Goal: Transaction & Acquisition: Purchase product/service

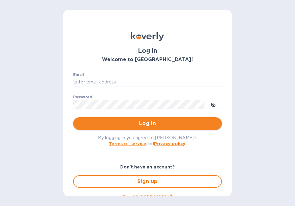
type input "[PERSON_NAME][EMAIL_ADDRESS][PERSON_NAME][DOMAIN_NAME]"
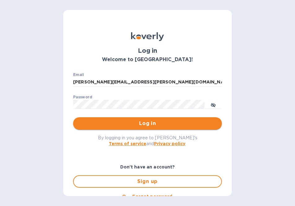
click at [158, 119] on button "Log in" at bounding box center [147, 123] width 149 height 12
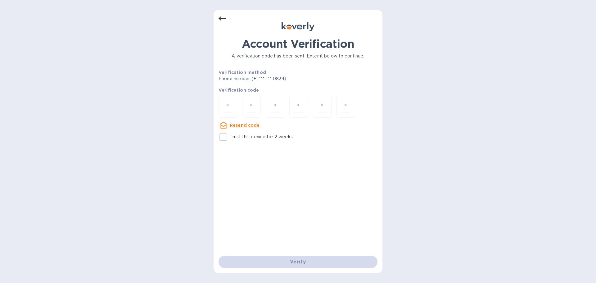
click at [237, 105] on div at bounding box center [297, 107] width 159 height 23
click at [231, 107] on input "number" at bounding box center [228, 106] width 8 height 11
type input "6"
type input "4"
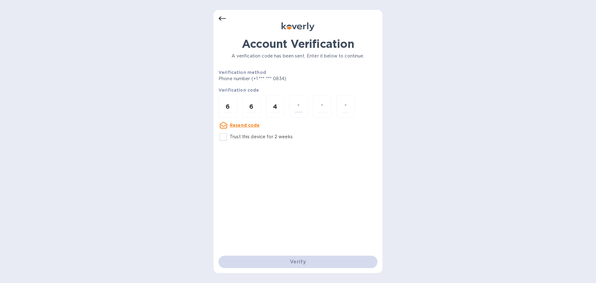
type input "6"
type input "9"
type input "4"
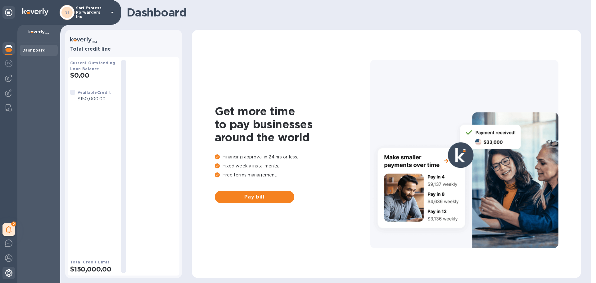
click at [7, 277] on div at bounding box center [8, 274] width 12 height 14
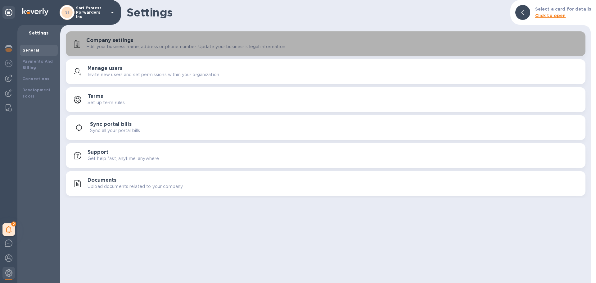
click at [102, 44] on p "Edit your business name, address or phone number. Update your business's legal …" at bounding box center [186, 46] width 200 height 7
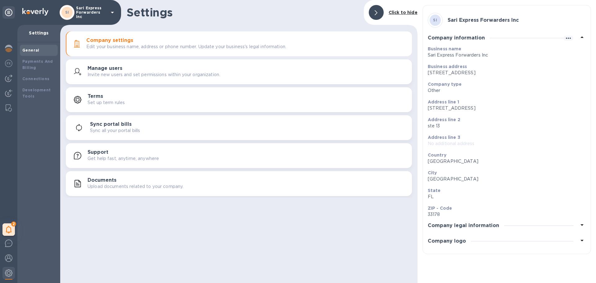
click at [441, 240] on h3 "Company logo" at bounding box center [447, 241] width 38 height 6
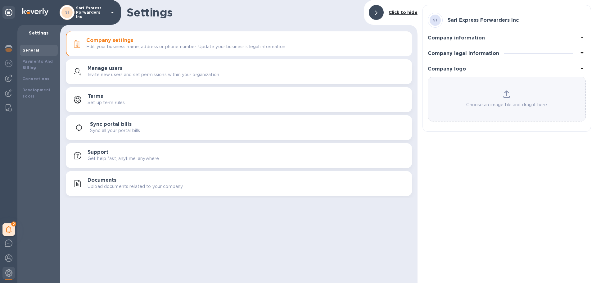
click at [189, 76] on p "Invite new users and set permissions within your organization." at bounding box center [154, 74] width 132 height 7
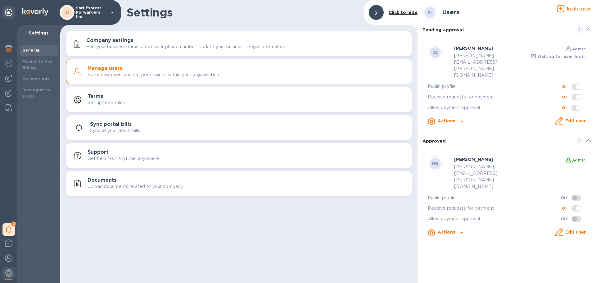
click at [577, 7] on u "Invite user" at bounding box center [579, 8] width 24 height 5
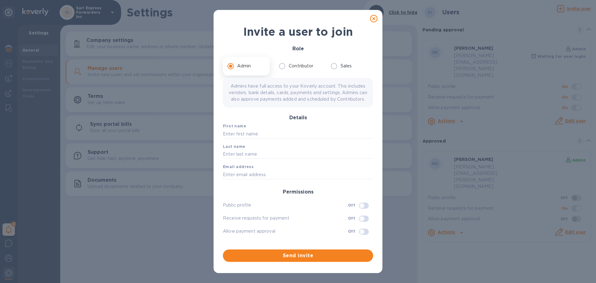
scroll to position [2, 0]
click at [374, 17] on icon at bounding box center [373, 18] width 7 height 7
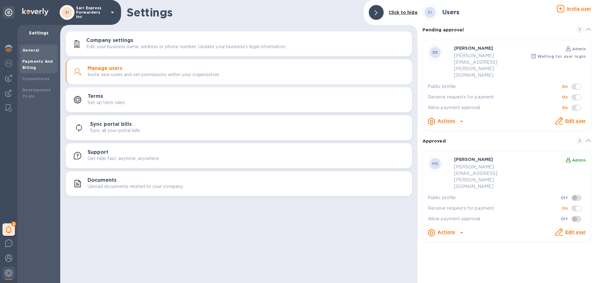
click at [35, 65] on b "Payments And Billing" at bounding box center [37, 64] width 31 height 11
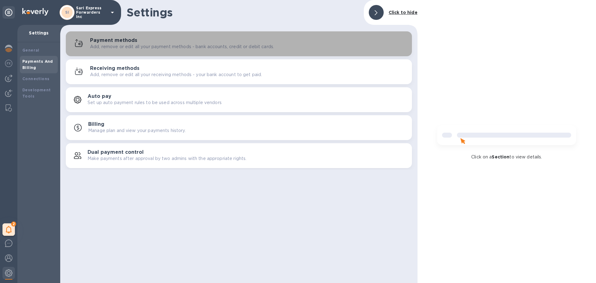
click at [195, 42] on div "Payment methods Add, remove or edit all your payment methods - bank accounts, c…" at bounding box center [248, 44] width 317 height 12
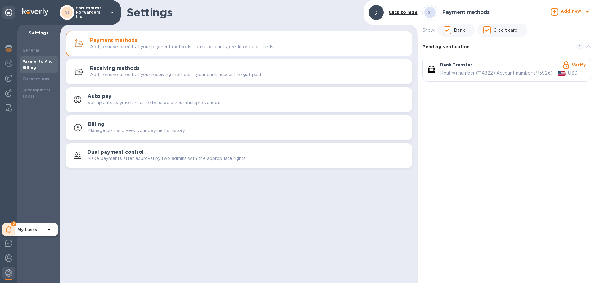
click at [7, 230] on icon at bounding box center [9, 229] width 6 height 7
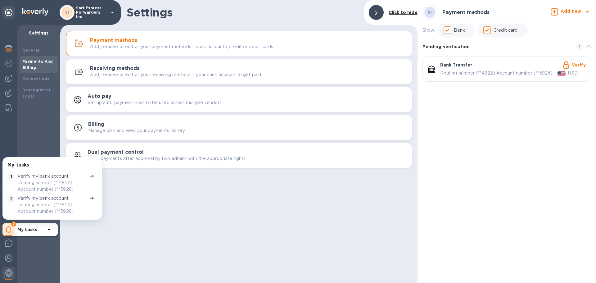
click at [29, 227] on b "My tasks" at bounding box center [27, 229] width 20 height 5
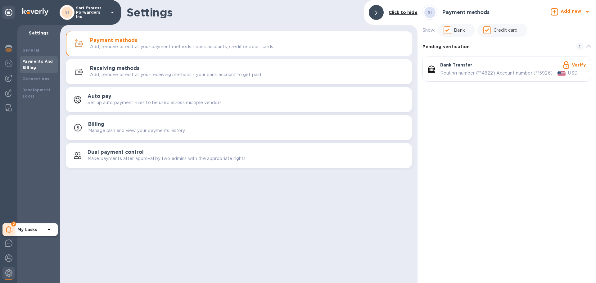
click at [10, 226] on icon at bounding box center [9, 229] width 6 height 7
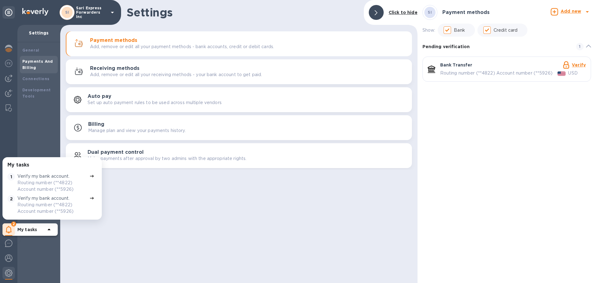
click at [44, 137] on div "General Payments And Billing Connections Development Tools" at bounding box center [38, 162] width 43 height 240
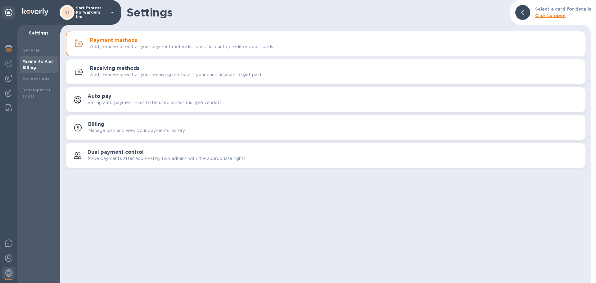
click at [168, 47] on p "Add, remove or edit all your payment methods - bank accounts, credit or debit c…" at bounding box center [182, 46] width 184 height 7
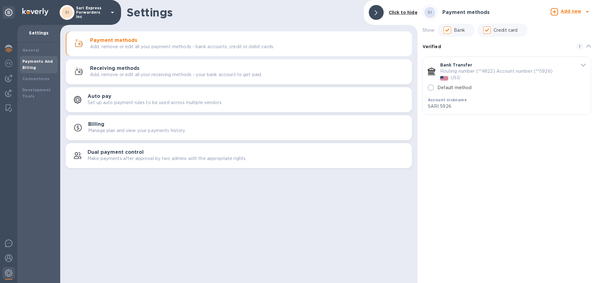
click at [431, 87] on input "Default method" at bounding box center [430, 87] width 13 height 13
radio input "true"
click at [496, 137] on div "SI Payment methods Add new Show: Bank Credit card Verified 1 Bank Transfer Rout…" at bounding box center [506, 141] width 178 height 283
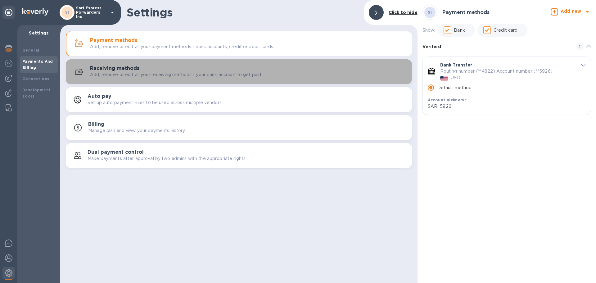
click at [161, 66] on div "Receiving methods Add, remove or edit all your receiving methods - your bank ac…" at bounding box center [248, 71] width 317 height 12
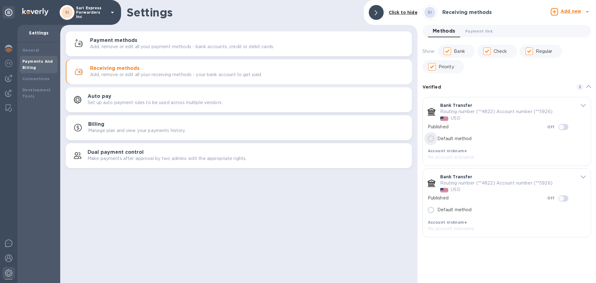
click at [431, 138] on input "Default method" at bounding box center [430, 138] width 13 height 13
checkbox input "true"
radio input "true"
click at [581, 177] on icon "default-method" at bounding box center [583, 176] width 5 height 3
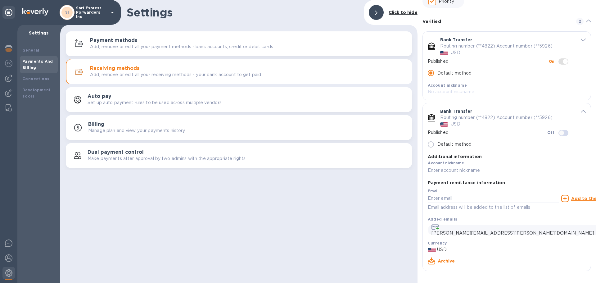
scroll to position [66, 0]
click at [445, 260] on link "Archive" at bounding box center [446, 260] width 17 height 5
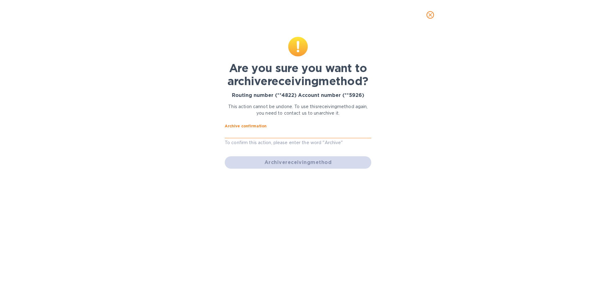
click at [262, 132] on input "text" at bounding box center [298, 133] width 146 height 9
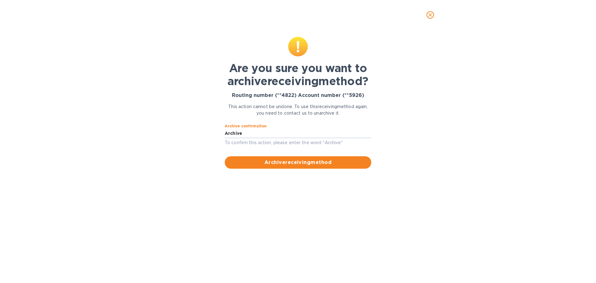
type input "Archive"
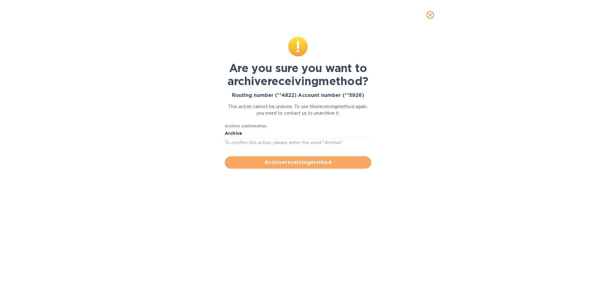
click at [283, 156] on button "Archive receiving method" at bounding box center [298, 162] width 146 height 12
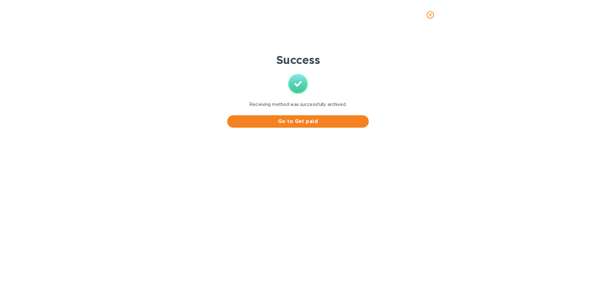
scroll to position [0, 0]
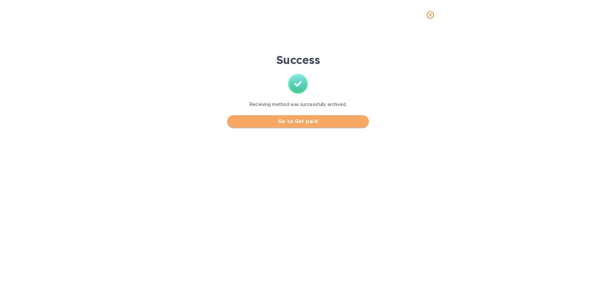
click at [291, 127] on button "Go to Get paid" at bounding box center [297, 121] width 141 height 12
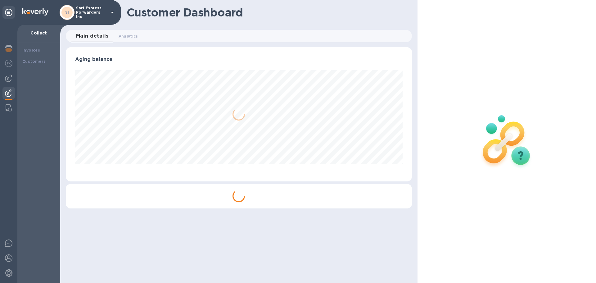
scroll to position [134, 346]
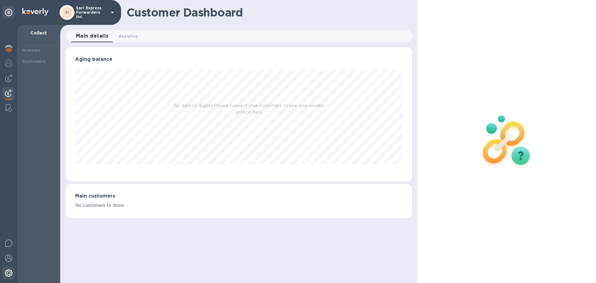
click at [8, 275] on img at bounding box center [8, 272] width 7 height 7
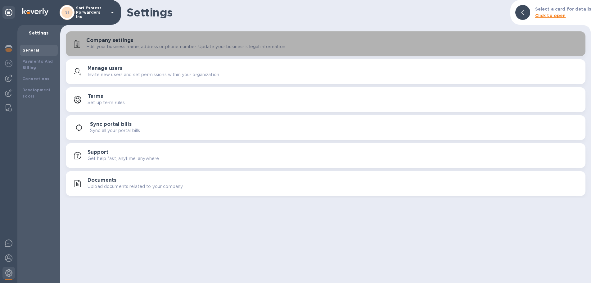
click at [158, 47] on p "Edit your business name, address or phone number. Update your business's legal …" at bounding box center [186, 46] width 200 height 7
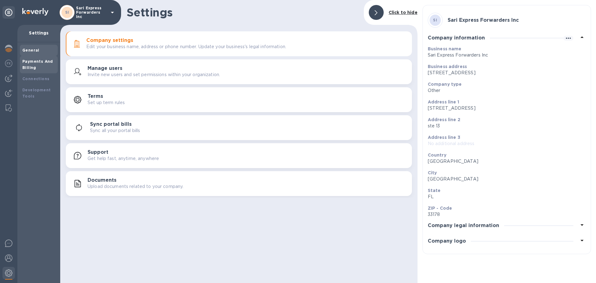
click at [44, 60] on b "Payments And Billing" at bounding box center [37, 64] width 31 height 11
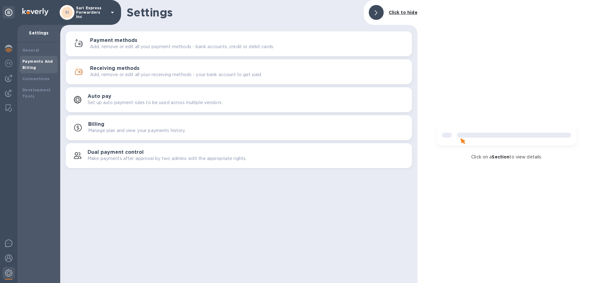
click at [133, 71] on p "Add, remove or edit all your receiving methods - your bank account to get paid." at bounding box center [176, 74] width 172 height 7
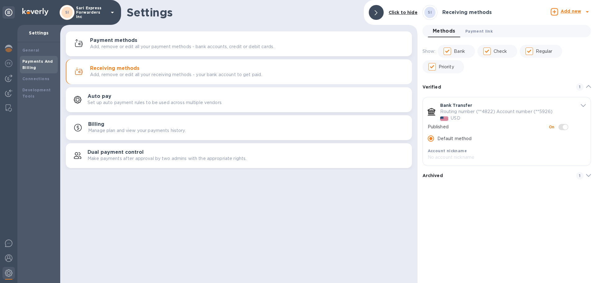
click at [470, 32] on span "Payment link 0" at bounding box center [478, 31] width 27 height 7
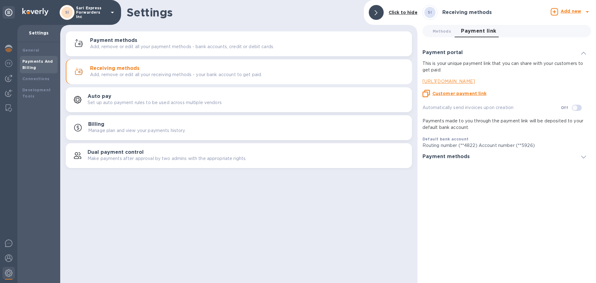
click at [464, 83] on p "https://koverly.me/sariexpressforwardersinc" at bounding box center [504, 81] width 164 height 7
click at [467, 81] on p "https://koverly.me/sariexpressforwardersinc" at bounding box center [504, 81] width 164 height 7
click at [466, 80] on p "https://koverly.me/sariexpressforwardersinc" at bounding box center [504, 81] width 164 height 7
click at [461, 78] on div "https://koverly.me/sariexpressforwardersinc" at bounding box center [504, 81] width 168 height 11
click at [460, 80] on p "https://koverly.me/sariexpressforwardersinc" at bounding box center [504, 81] width 164 height 7
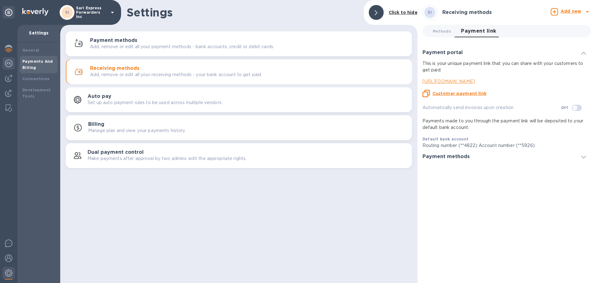
click at [9, 62] on img at bounding box center [8, 63] width 7 height 7
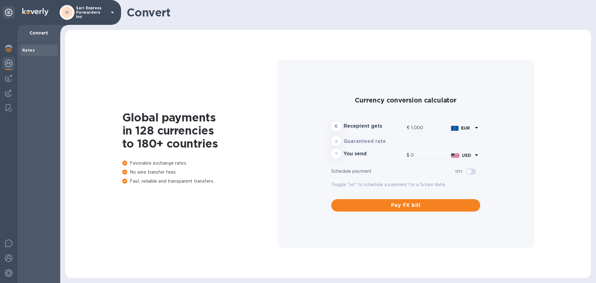
type input "1,173.55"
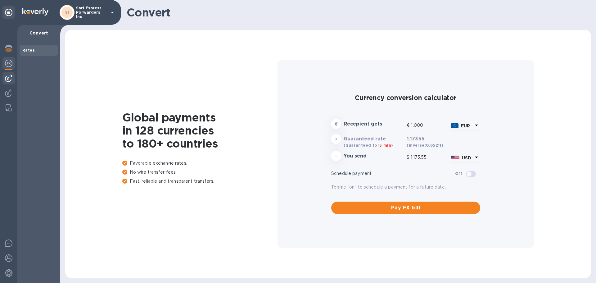
click at [9, 80] on img at bounding box center [8, 77] width 7 height 7
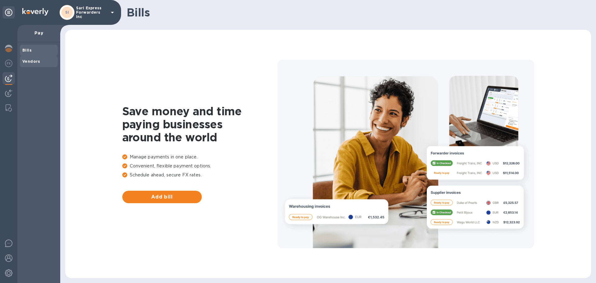
click at [36, 65] on div "Vendors" at bounding box center [39, 61] width 38 height 11
click at [159, 199] on span "Add vendor" at bounding box center [162, 196] width 70 height 7
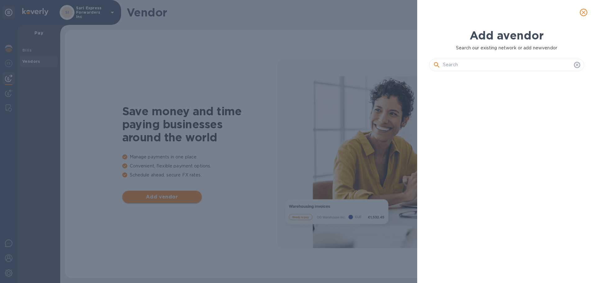
scroll to position [186, 158]
click at [582, 10] on icon "close" at bounding box center [583, 12] width 6 height 6
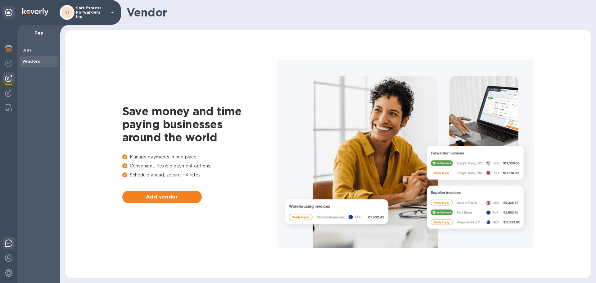
click at [7, 244] on img at bounding box center [8, 242] width 7 height 7
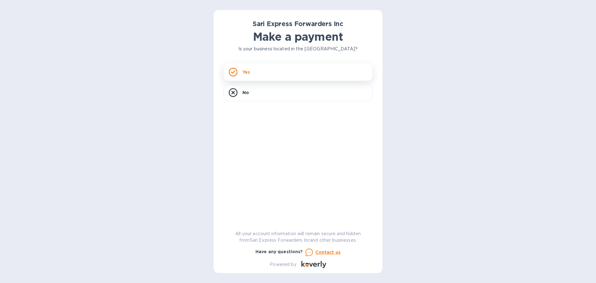
click at [270, 74] on div "Yes" at bounding box center [297, 71] width 149 height 17
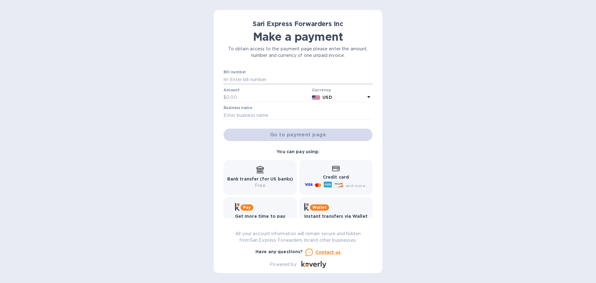
click at [245, 78] on input "text" at bounding box center [300, 79] width 144 height 9
type input "12548"
type input "2.00"
type input "S"
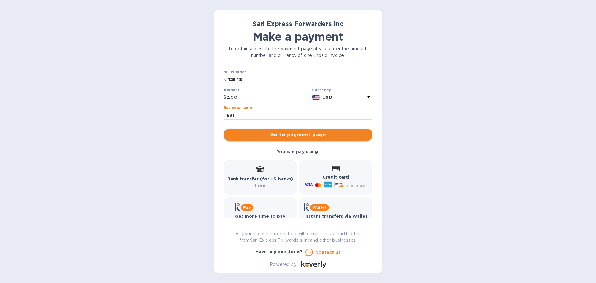
type input "TEST"
click at [316, 138] on span "Go to payment page" at bounding box center [297, 134] width 139 height 7
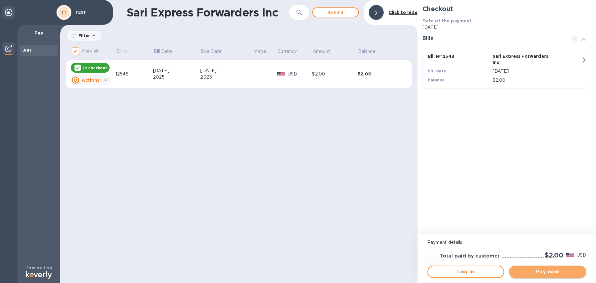
click at [551, 269] on span "Pay now" at bounding box center [547, 271] width 67 height 7
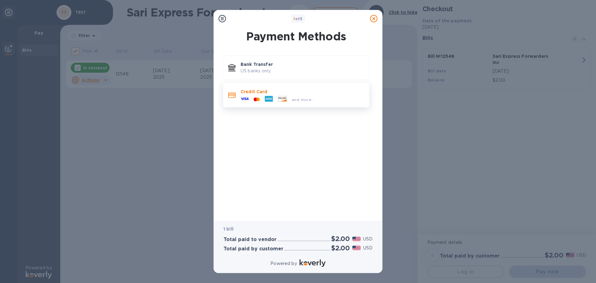
click at [264, 93] on p "Credit Card" at bounding box center [301, 91] width 123 height 6
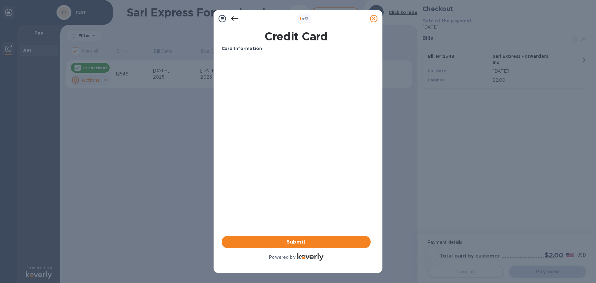
click at [231, 22] on div at bounding box center [234, 18] width 12 height 12
click at [235, 22] on icon at bounding box center [234, 18] width 7 height 7
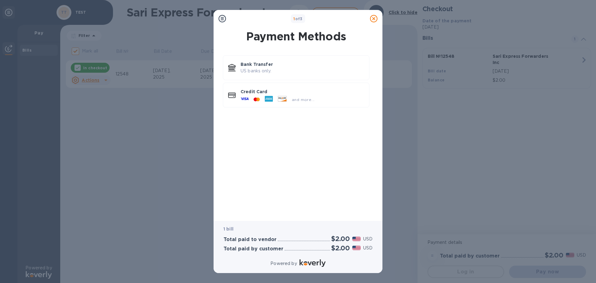
click at [221, 20] on icon at bounding box center [221, 18] width 7 height 7
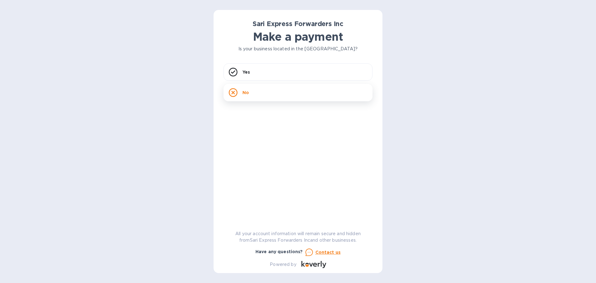
click at [249, 92] on div "No" at bounding box center [297, 92] width 149 height 17
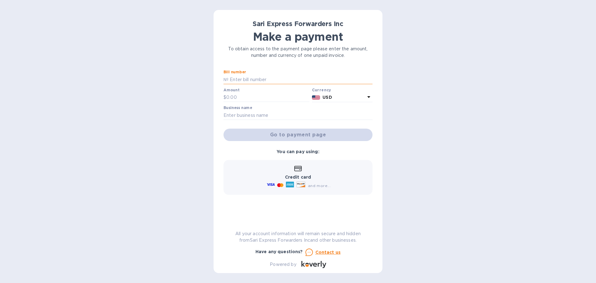
click at [239, 80] on input "text" at bounding box center [300, 79] width 144 height 9
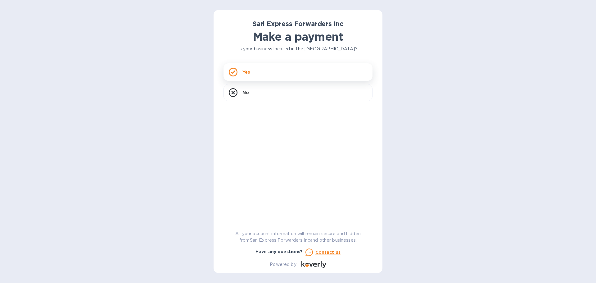
click at [246, 72] on p "Yes" at bounding box center [245, 72] width 7 height 6
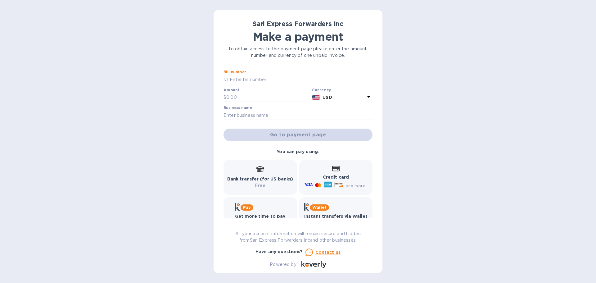
click at [247, 83] on input "text" at bounding box center [300, 79] width 144 height 9
type input "12589"
type input "2"
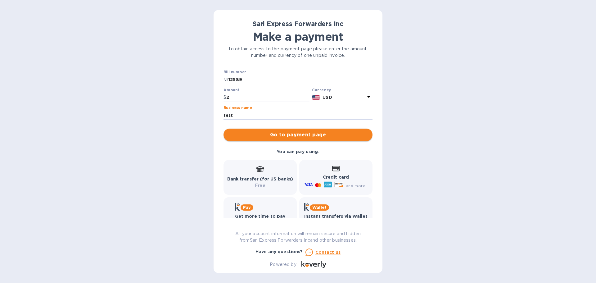
type input "test"
click at [312, 131] on span "Go to payment page" at bounding box center [297, 134] width 139 height 7
